Goal: Browse casually

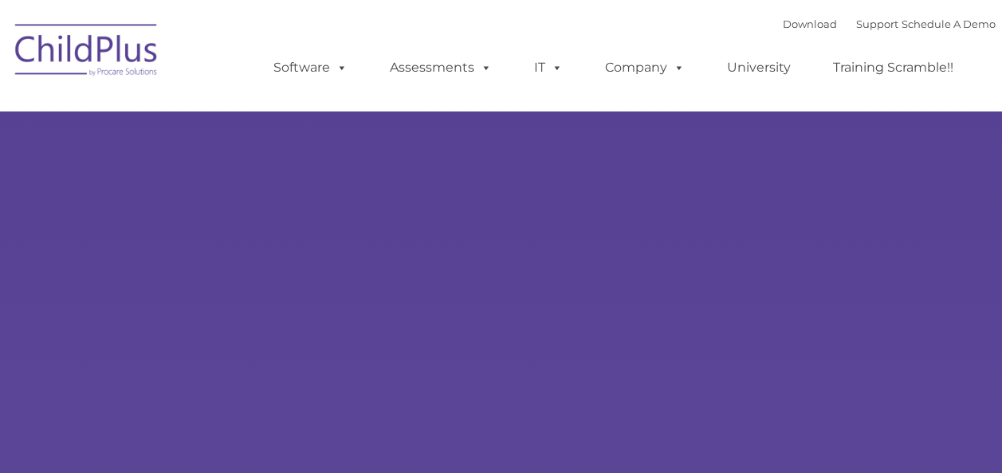
type input ""
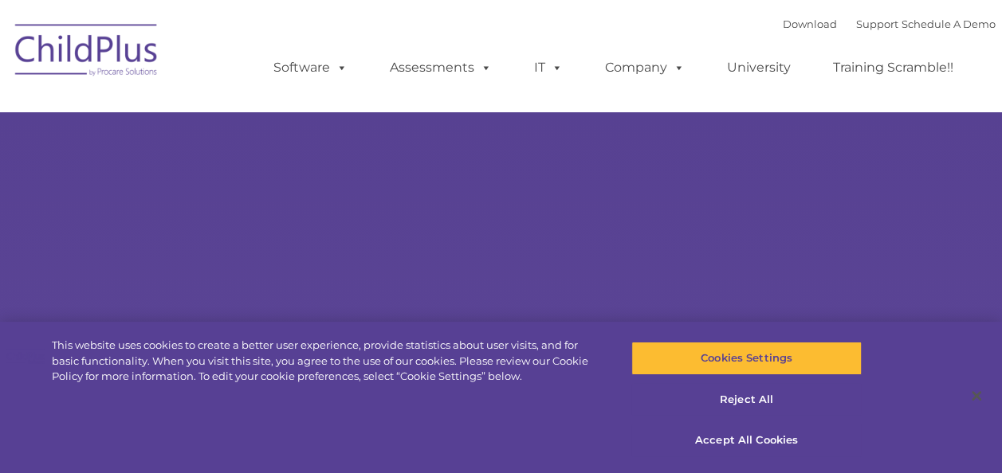
select select "MEDIUM"
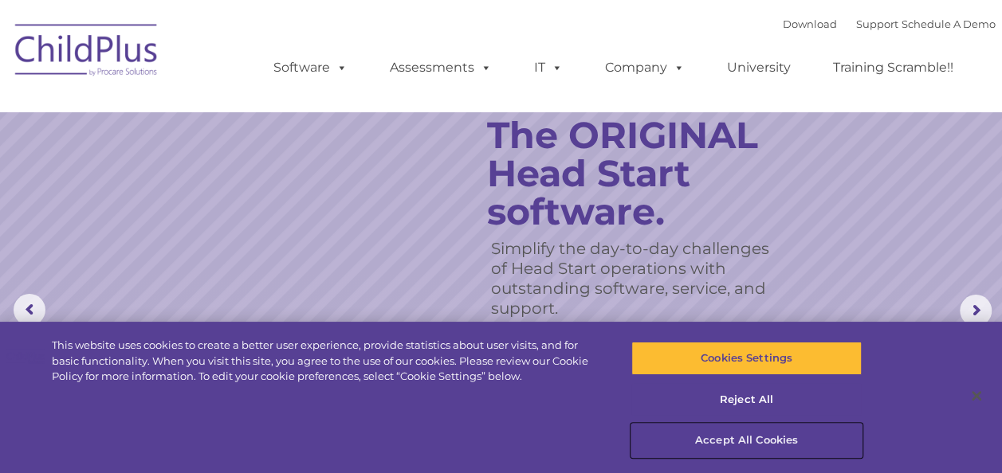
click at [755, 438] on button "Accept All Cookies" at bounding box center [746, 440] width 230 height 33
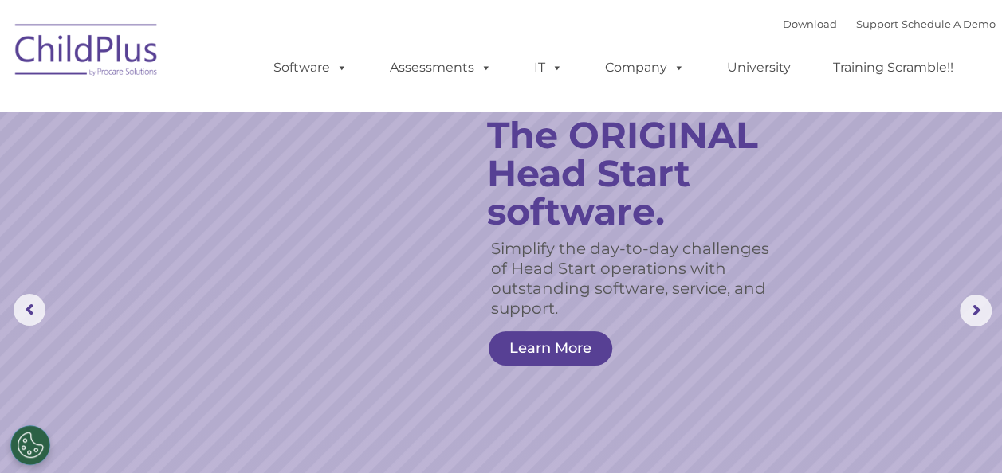
click at [118, 67] on img at bounding box center [86, 53] width 159 height 80
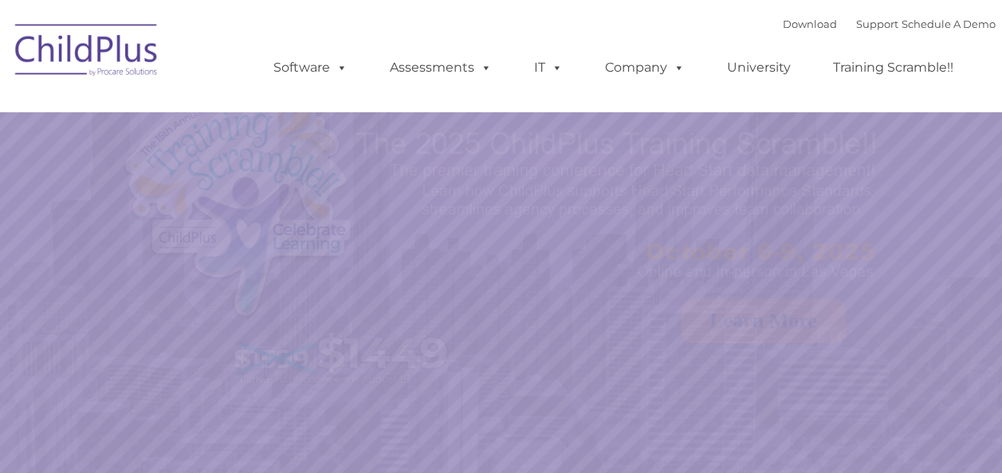
select select "MEDIUM"
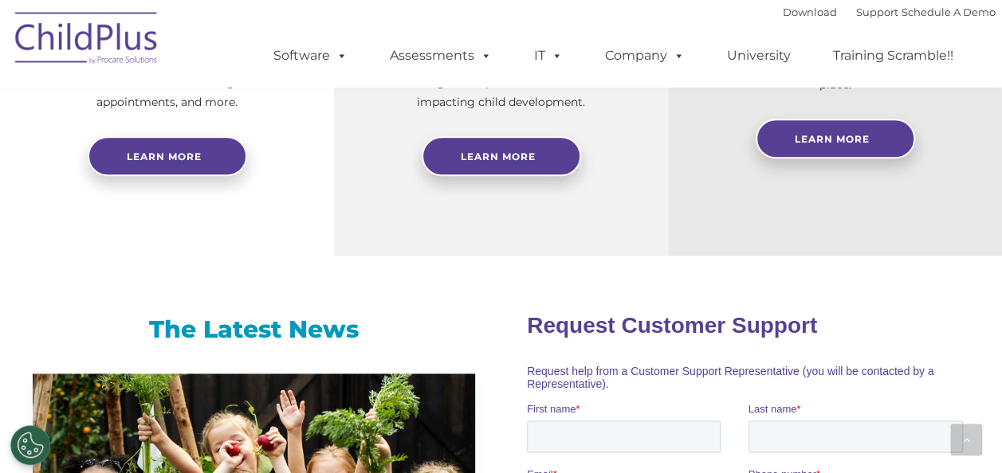
scroll to position [832, 0]
